Goal: Transaction & Acquisition: Download file/media

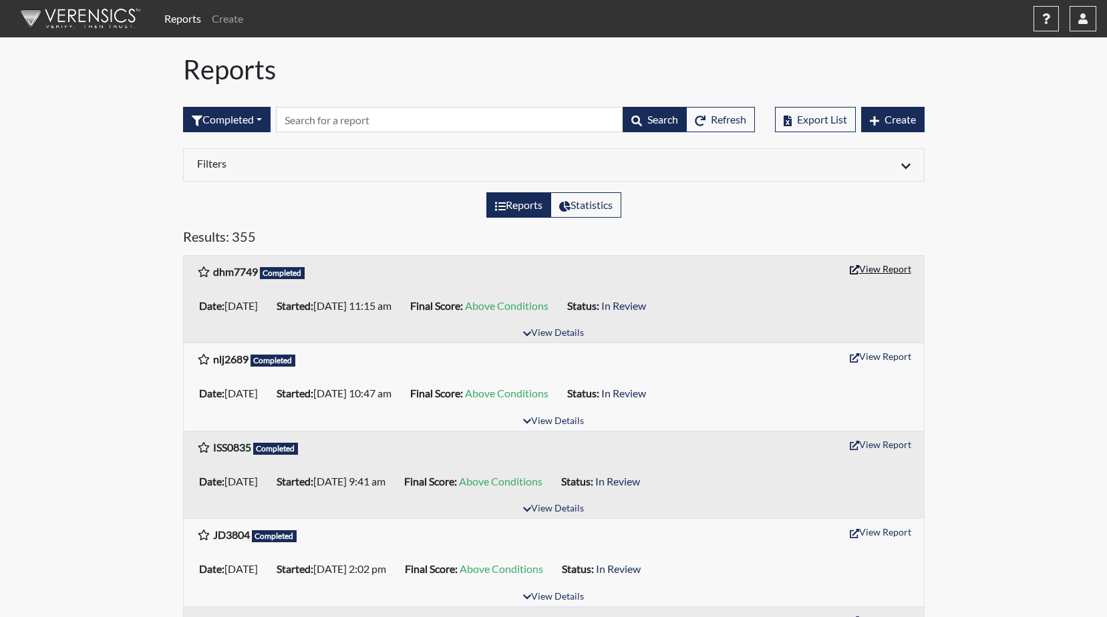
click at [872, 271] on button "View Report" at bounding box center [880, 269] width 73 height 21
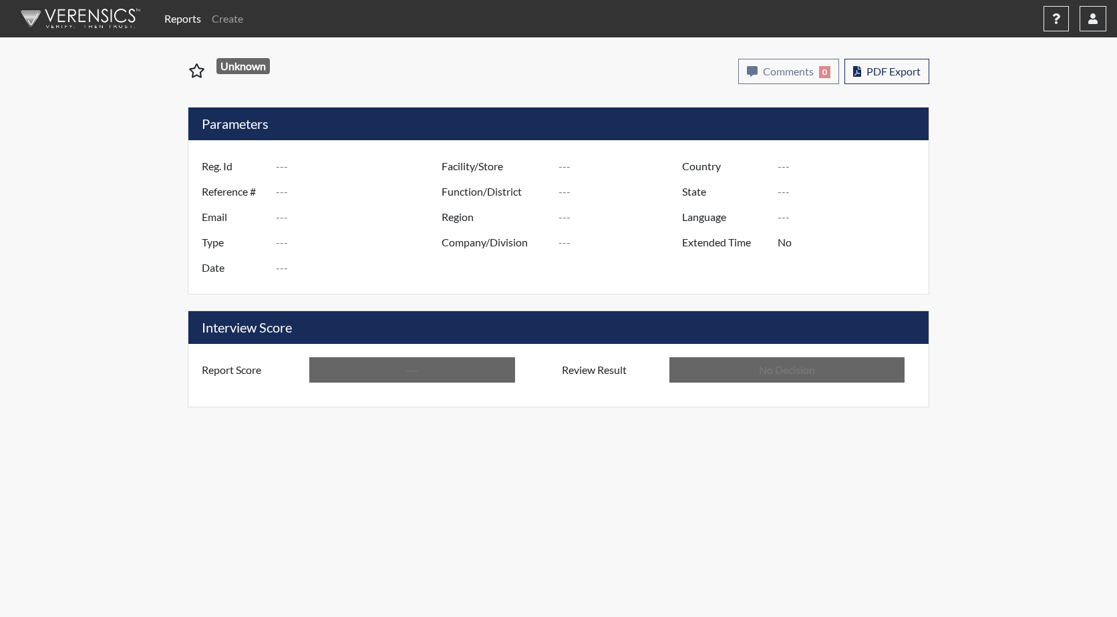
type input "dhm7749"
type input "51566"
type input "---"
type input "Corrections Pre-Employment"
type input "[DATE]"
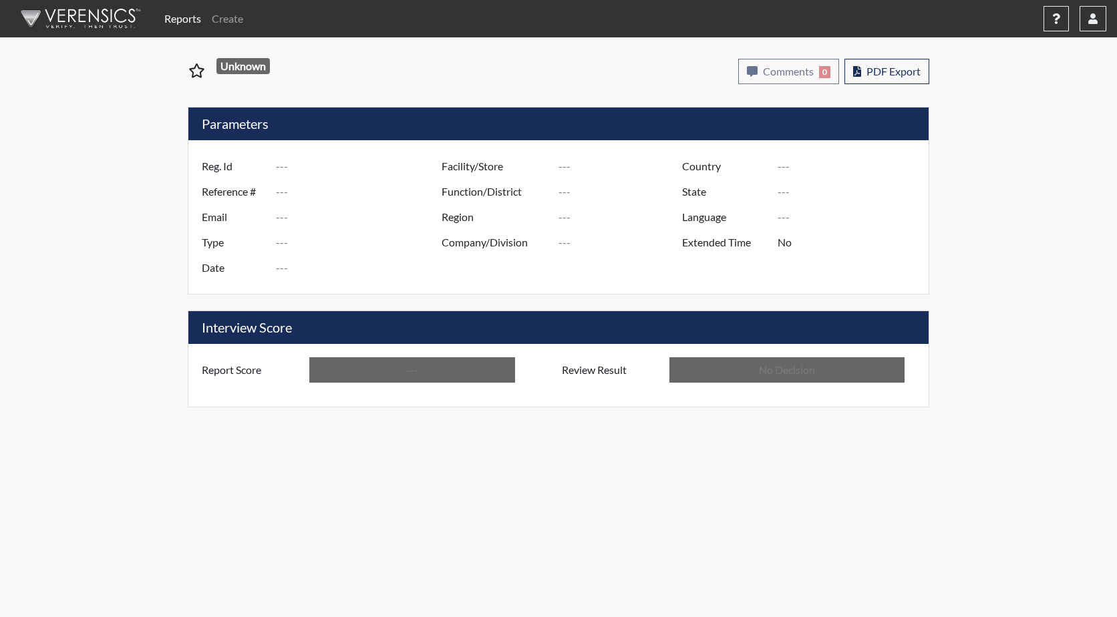
type input "GD&CP SMU*+"
type input "[GEOGRAPHIC_DATA]"
type input "[US_STATE]"
type input "English"
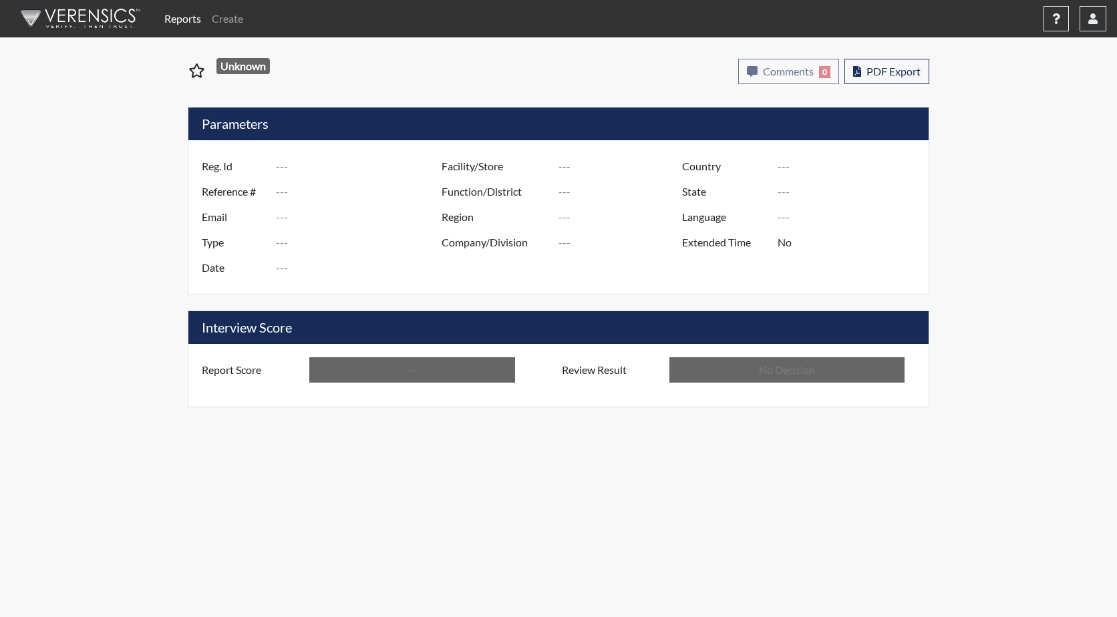
type input "Above Conditions"
type input "In Review"
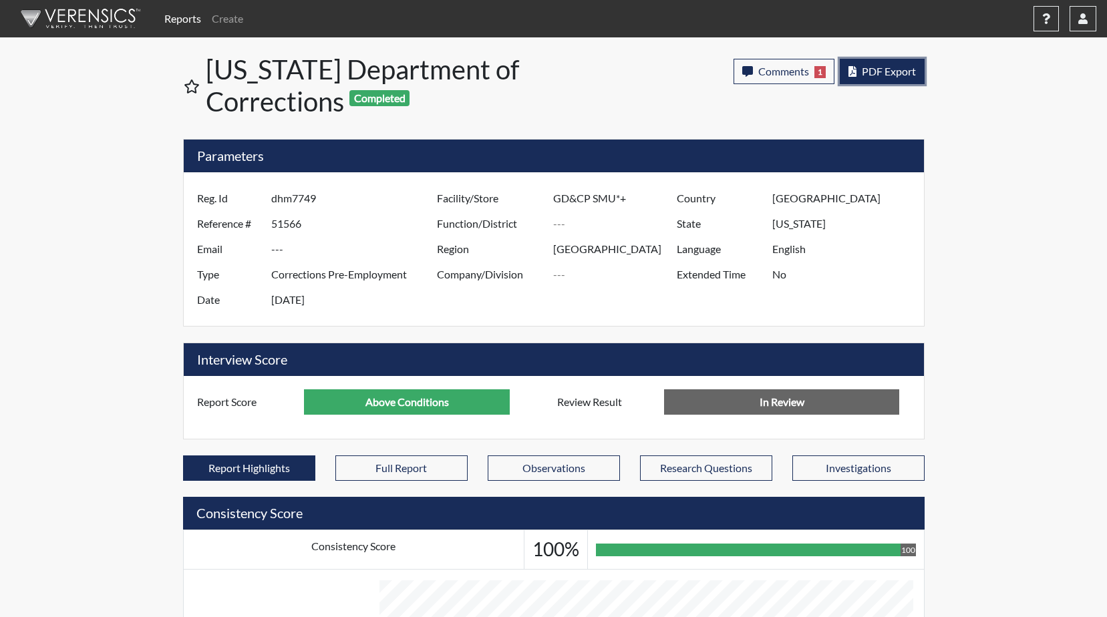
click at [874, 76] on span "PDF Export" at bounding box center [889, 71] width 54 height 13
